Goal: Task Accomplishment & Management: Complete application form

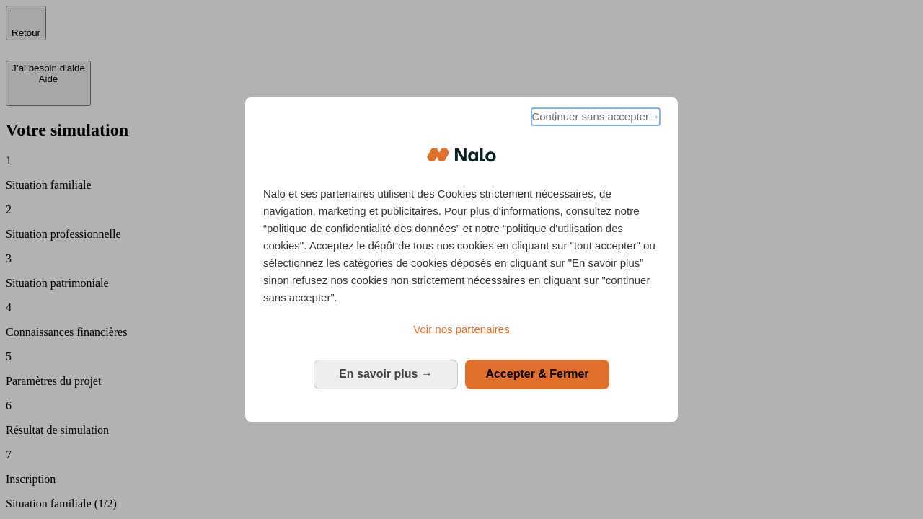
click at [594, 119] on span "Continuer sans accepter →" at bounding box center [595, 116] width 128 height 17
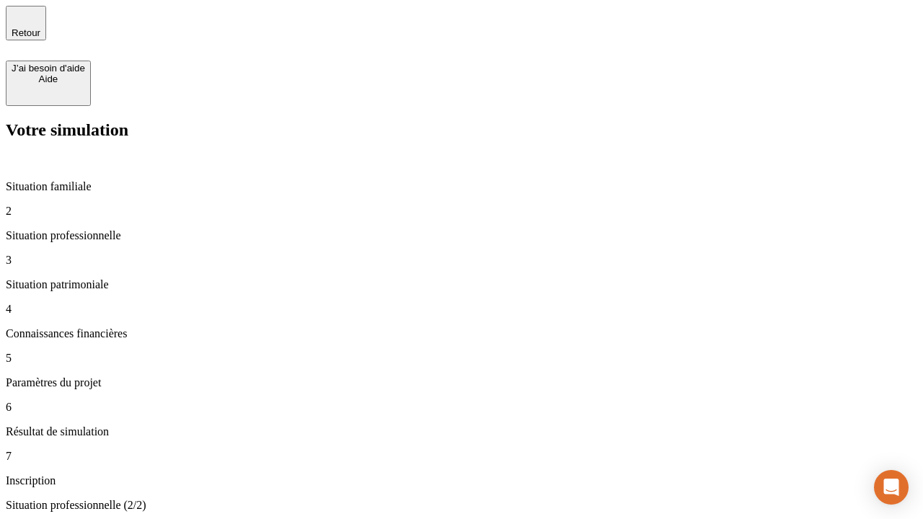
type input "30 000"
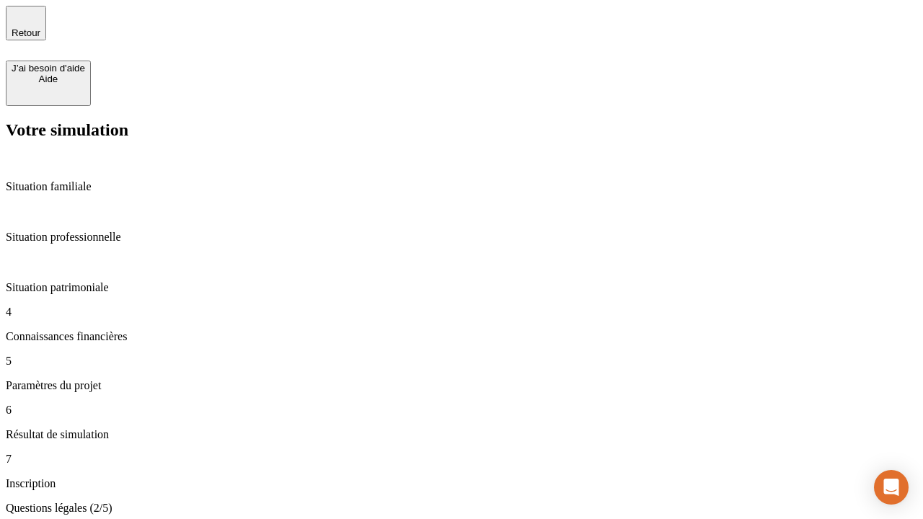
scroll to position [3, 0]
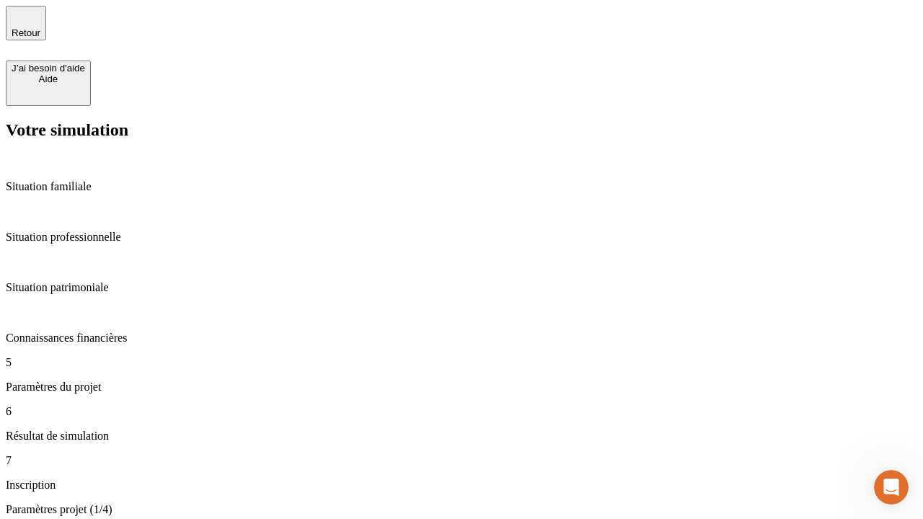
type input "25"
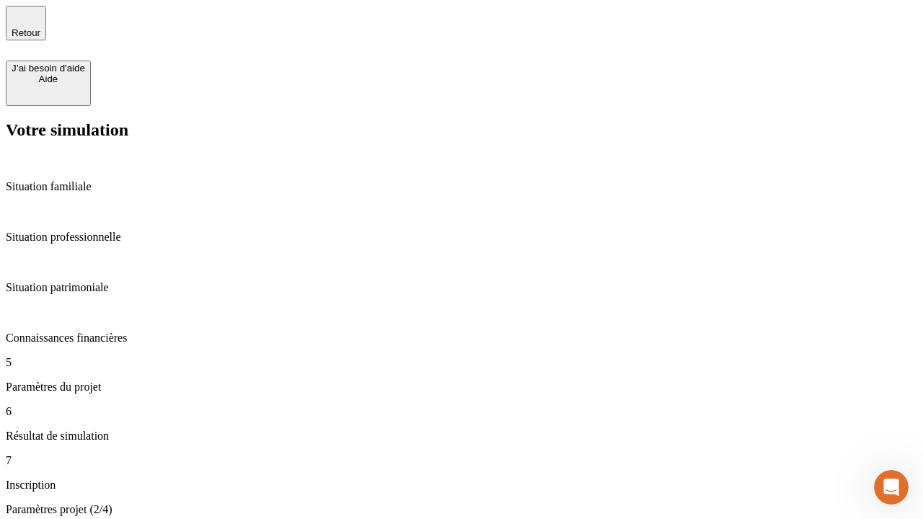
type input "1 000"
type input "640"
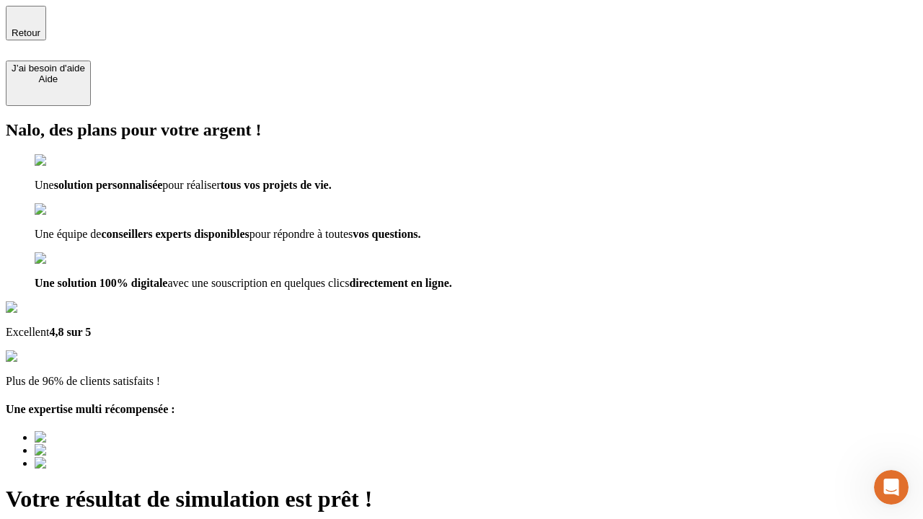
type input "[EMAIL_ADDRESS][PERSON_NAME][DOMAIN_NAME]"
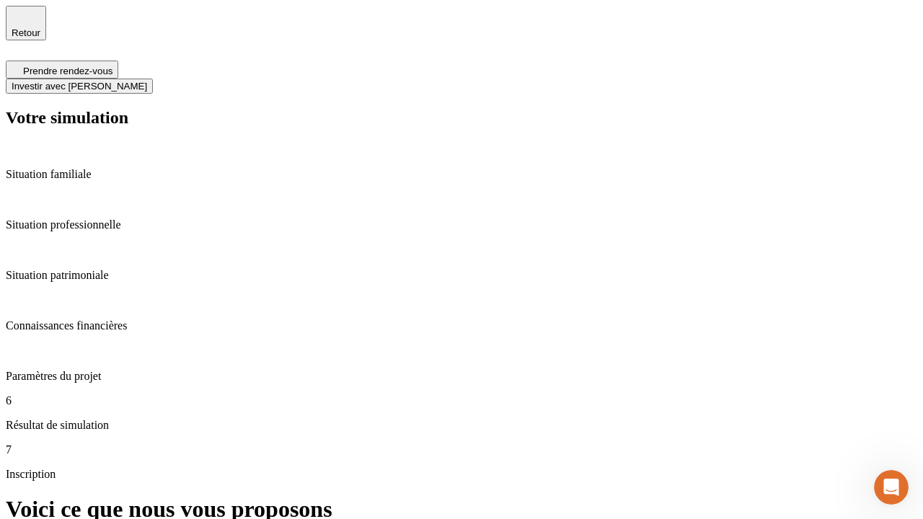
click at [147, 81] on span "Investir avec [PERSON_NAME]" at bounding box center [80, 86] width 136 height 11
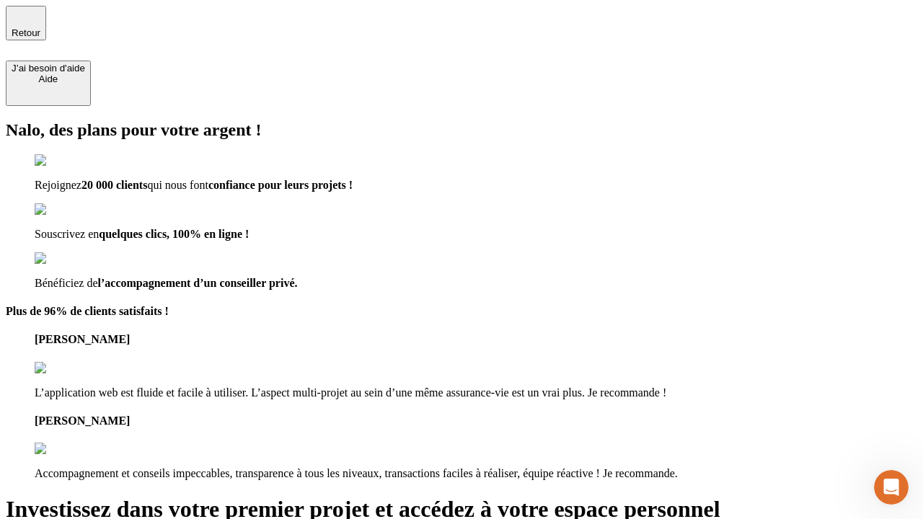
type input "abc"
